Goal: Navigation & Orientation: Find specific page/section

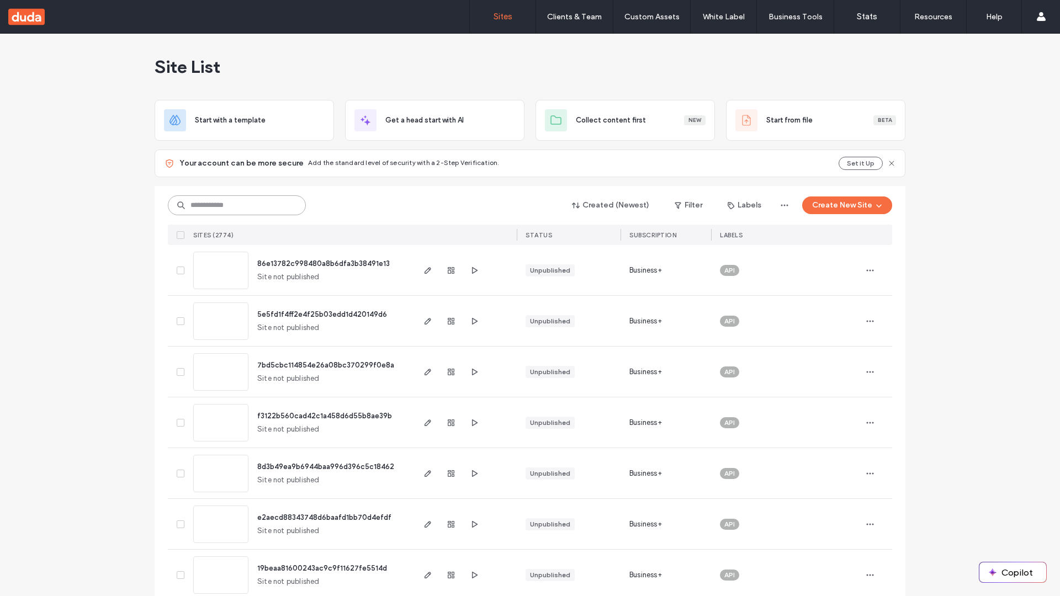
click at [233, 205] on input at bounding box center [237, 205] width 138 height 20
type input "**********"
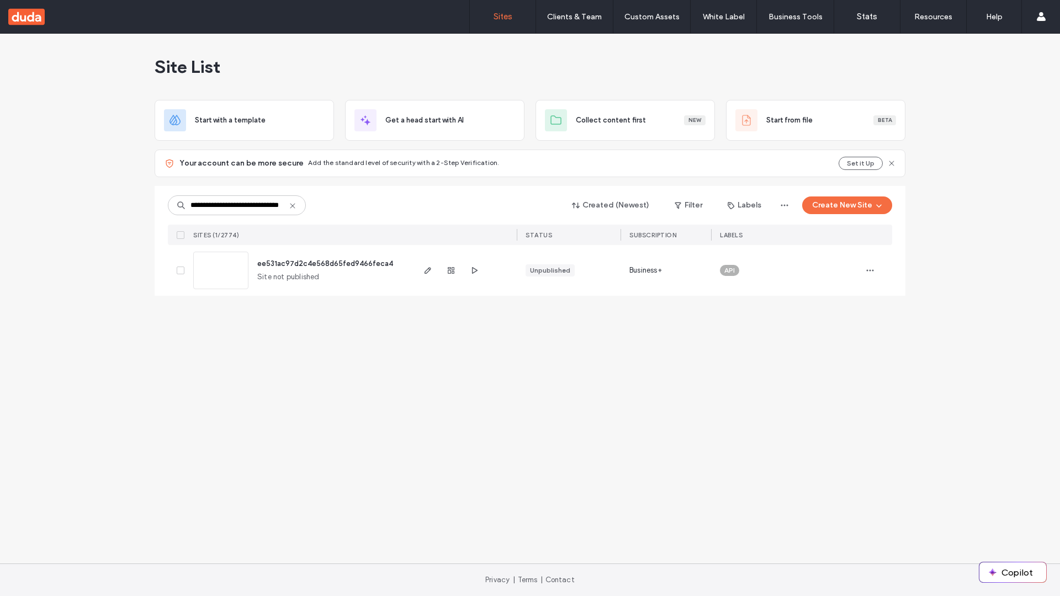
click at [326, 263] on span "ee531ac97d2c4e568d65fed9466feca4" at bounding box center [325, 263] width 136 height 8
